Goal: Find specific page/section: Find specific page/section

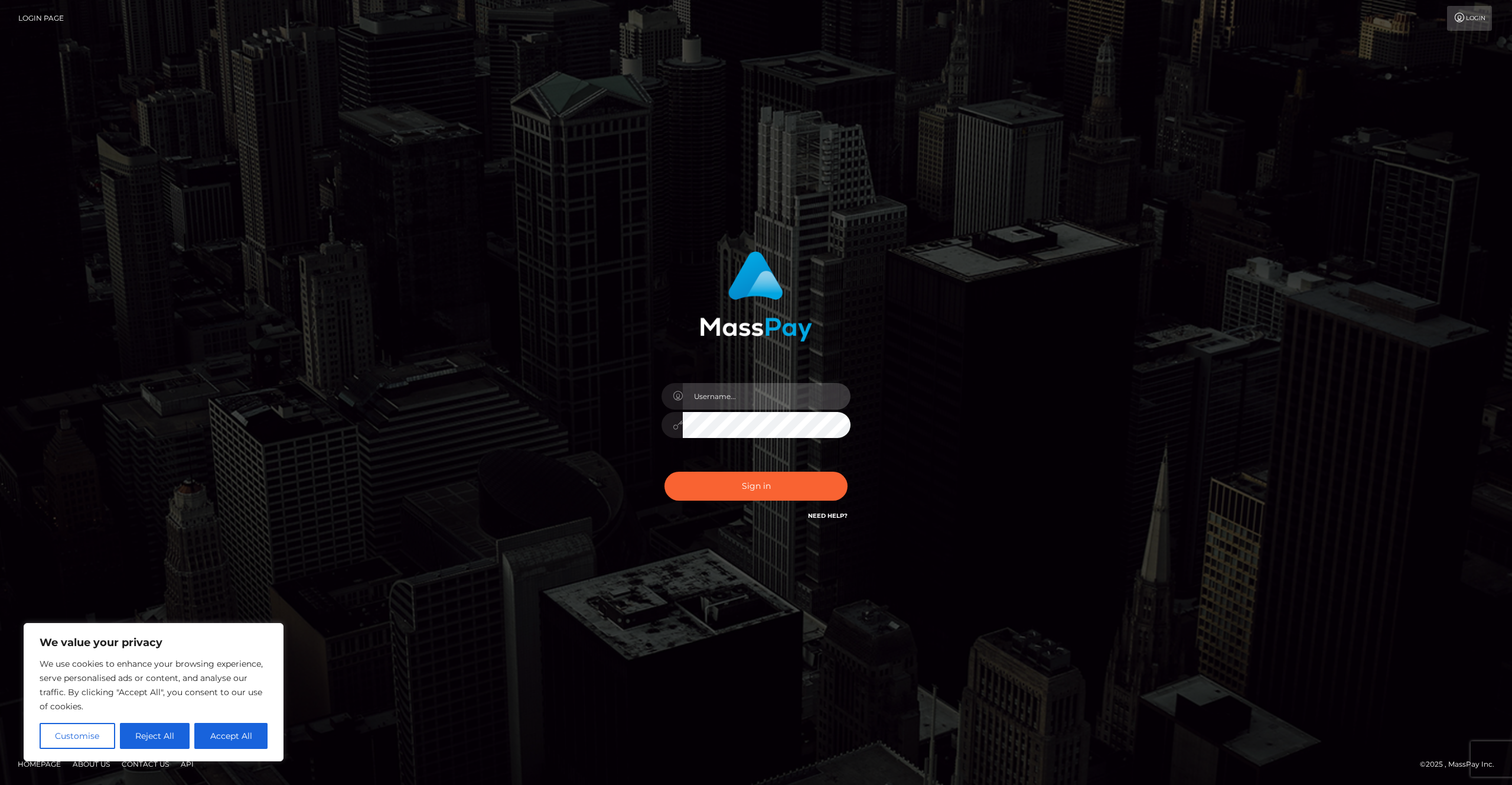
type input "Areg"
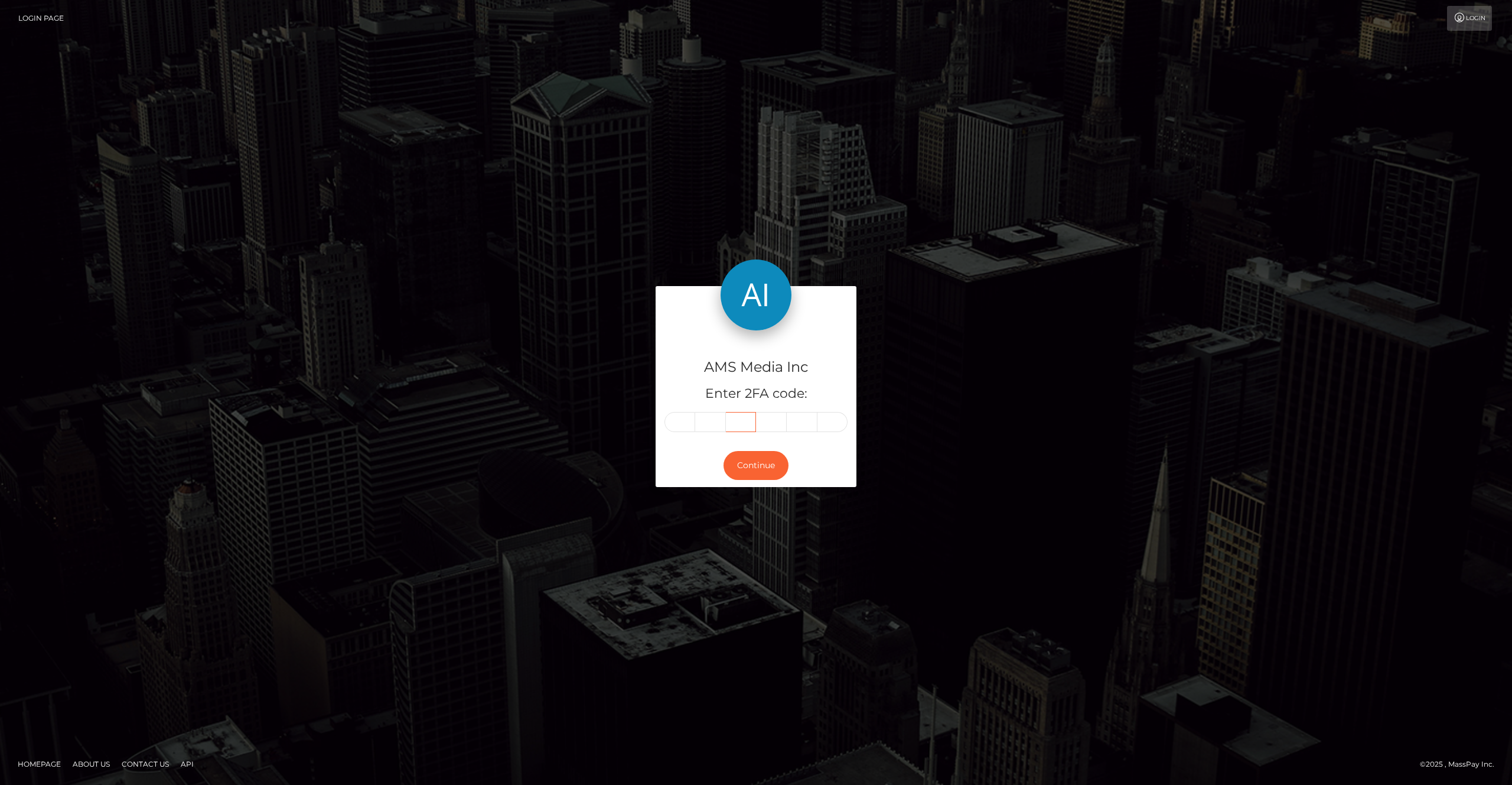
type input "443895"
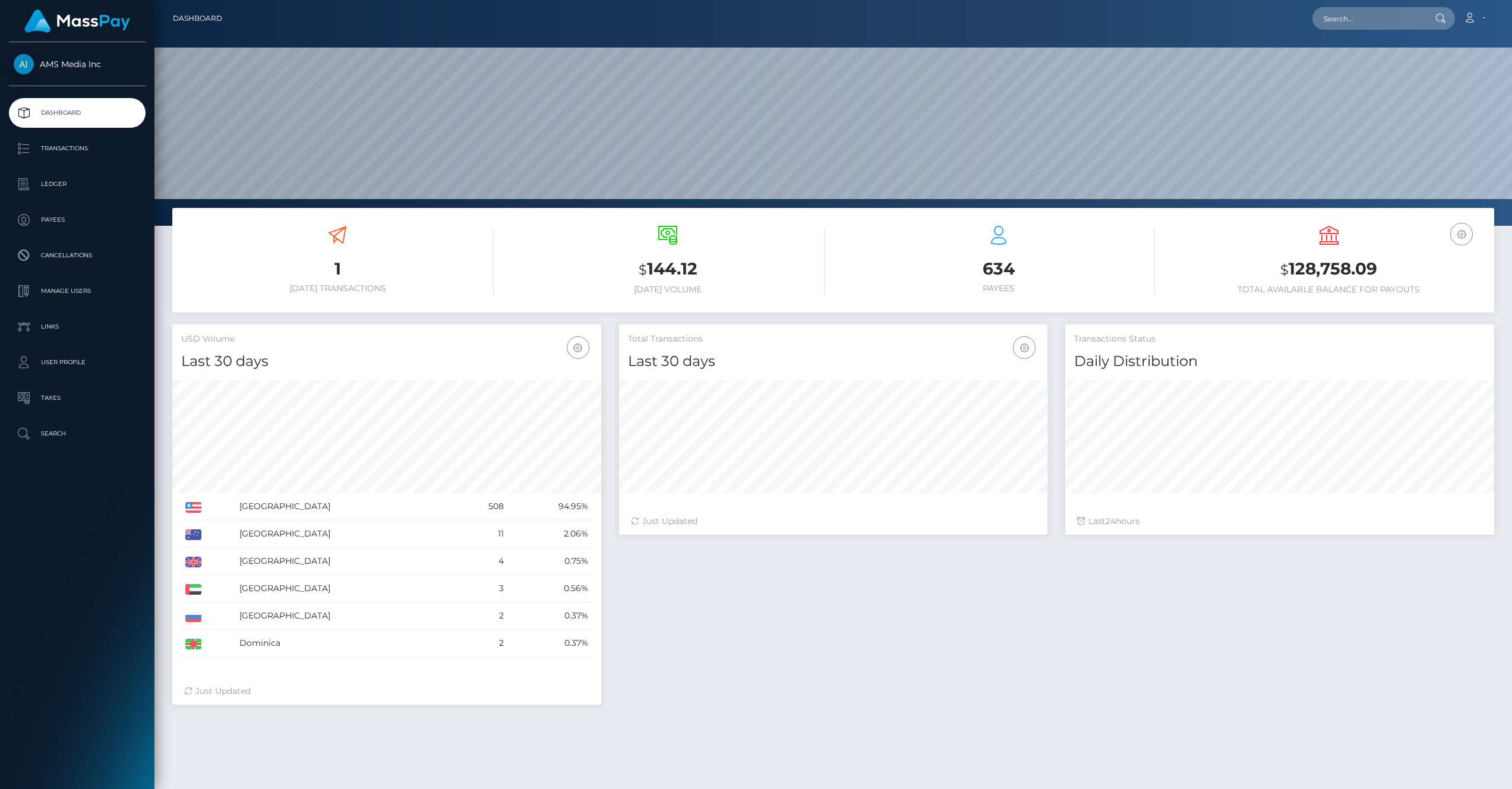
scroll to position [210, 429]
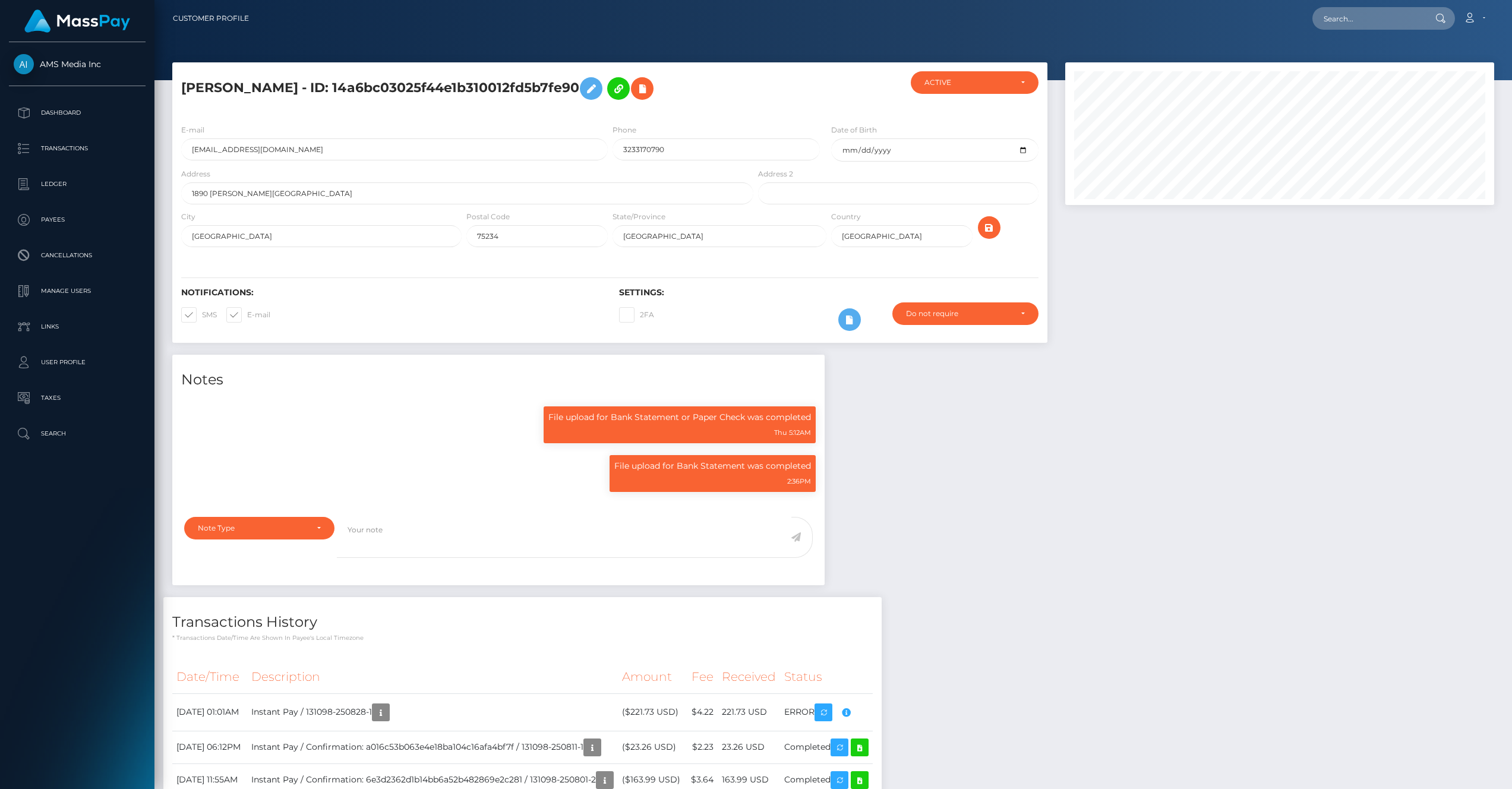
scroll to position [143, 429]
drag, startPoint x: 1147, startPoint y: 302, endPoint x: 1120, endPoint y: 299, distance: 27.2
click at [1147, 302] on div at bounding box center [1279, 208] width 447 height 292
click at [1352, 18] on input "text" at bounding box center [1368, 19] width 111 height 23
paste input "ef943e6c62a9401483b8eae04bbf6473"
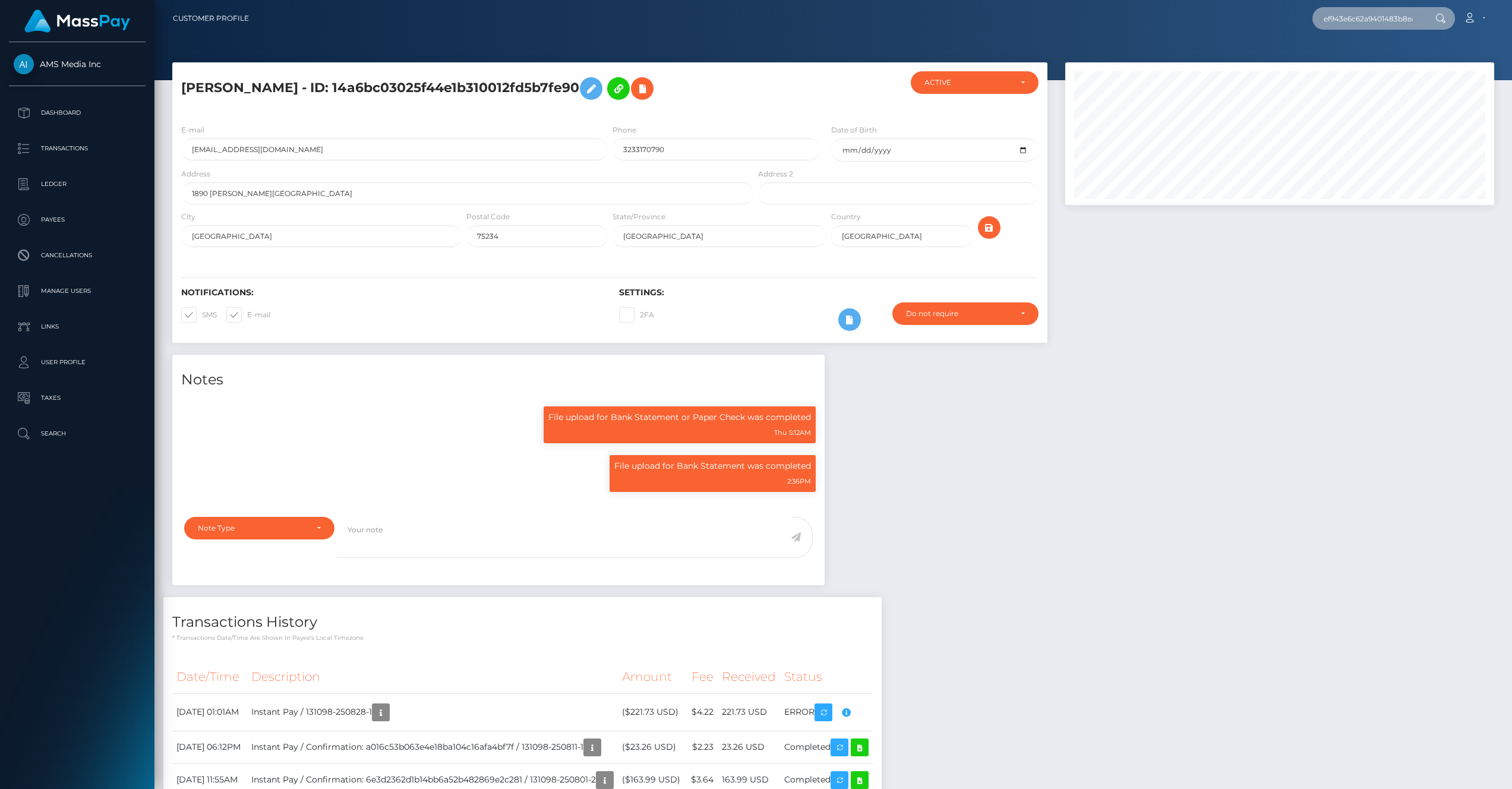
scroll to position [0, 53]
type input "ef943e6c62a9401483b8eae04bbf6473"
click at [1352, 65] on link "Ashley Felix" at bounding box center [1360, 61] width 95 height 22
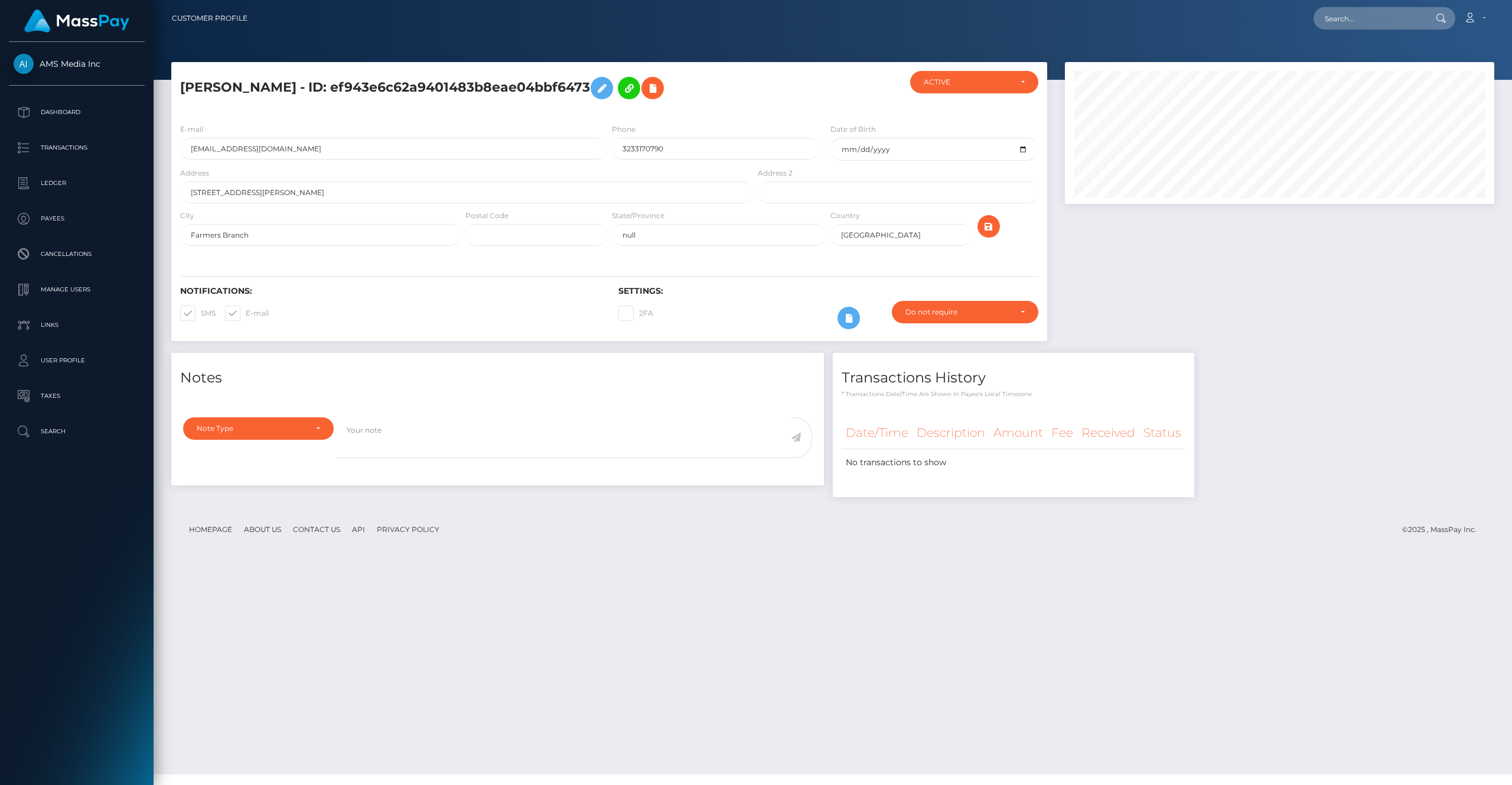
scroll to position [142, 429]
click at [301, 149] on input "[EMAIL_ADDRESS][DOMAIN_NAME]" at bounding box center [393, 148] width 427 height 22
